Goal: Book appointment/travel/reservation

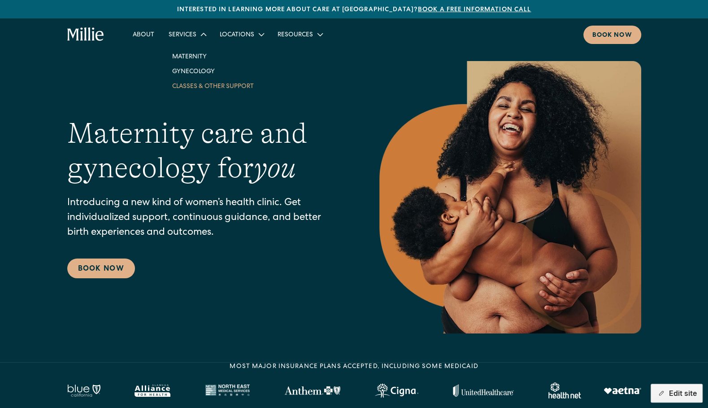
click at [196, 89] on link "Classes & Other Support" at bounding box center [213, 86] width 96 height 15
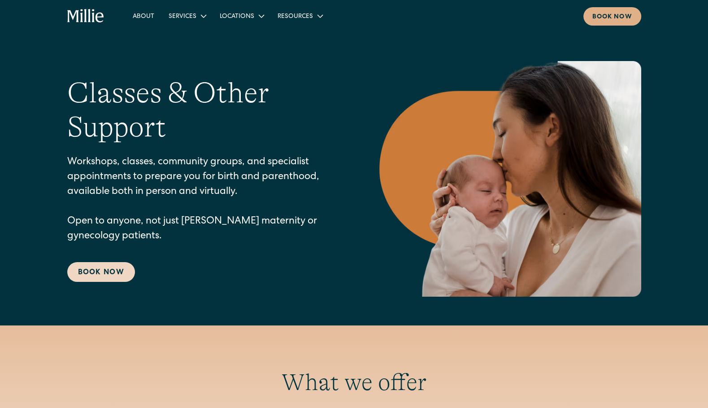
click at [100, 275] on link "Book Now" at bounding box center [101, 272] width 68 height 20
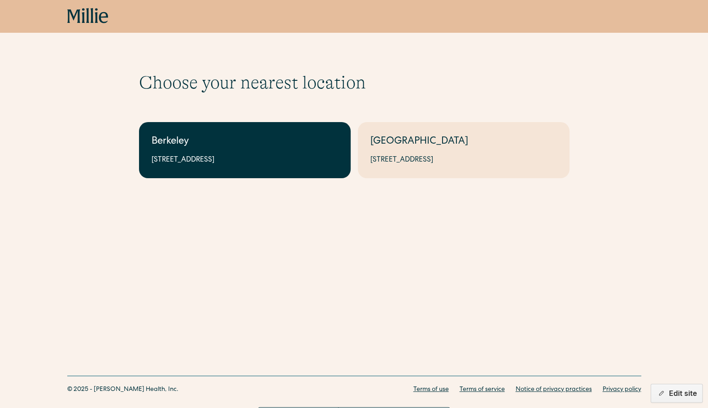
click at [294, 151] on link "Berkeley 2999 Regent St, Suite 524, Berkeley, CA 94705" at bounding box center [245, 150] width 212 height 56
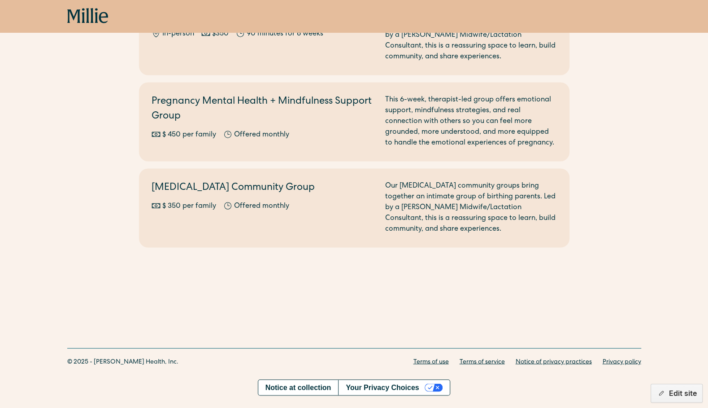
scroll to position [1053, 0]
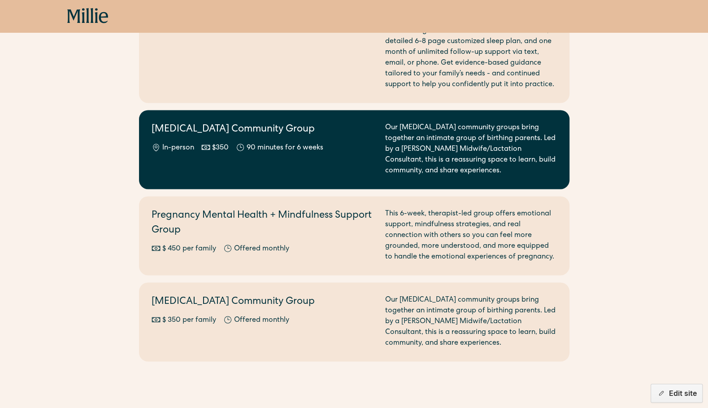
click at [279, 154] on div "Postpartum Community Group In-person $350 90 minutes for 6 weeks" at bounding box center [263, 149] width 223 height 54
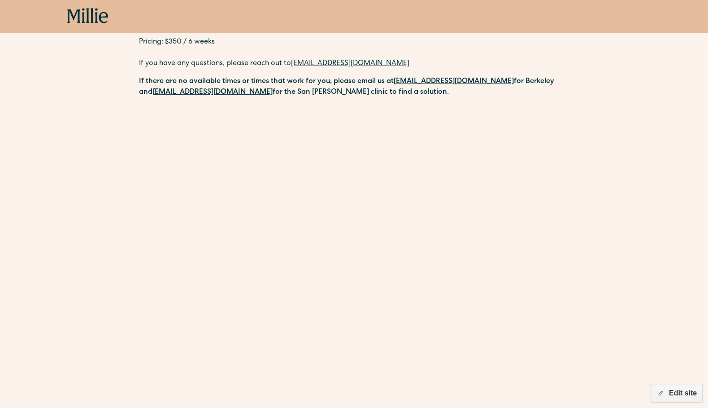
scroll to position [281, 0]
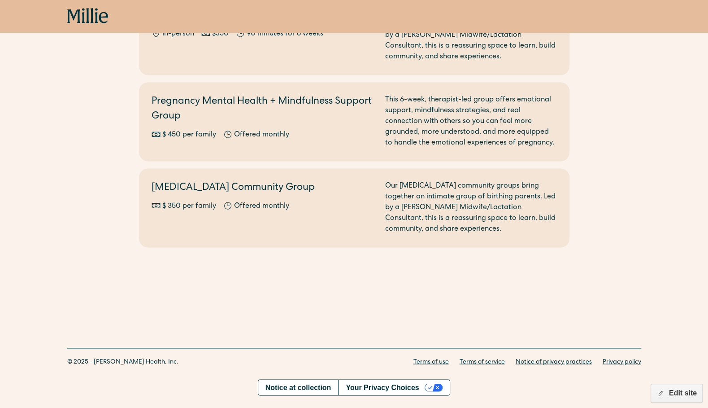
scroll to position [1043, 0]
